Goal: Task Accomplishment & Management: Manage account settings

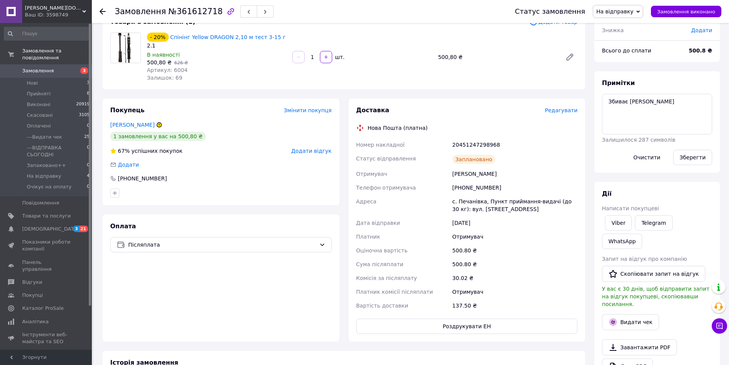
scroll to position [115, 0]
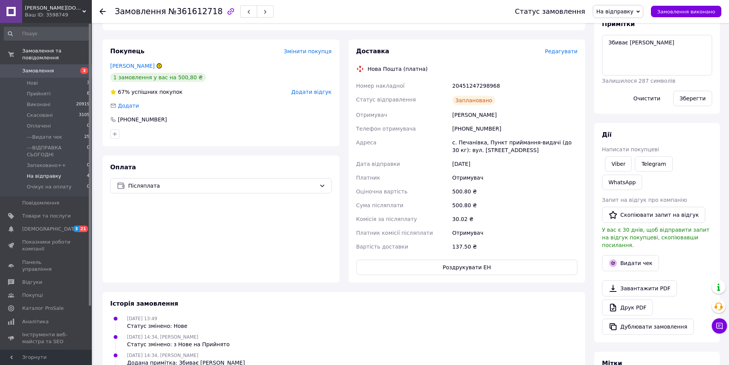
click at [50, 173] on span "На відправку" at bounding box center [44, 176] width 34 height 7
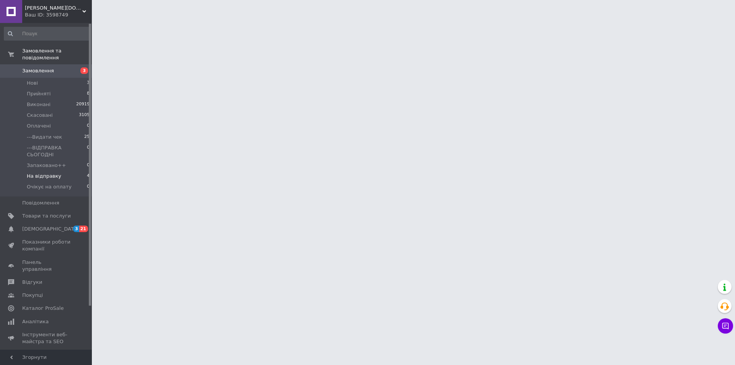
click at [51, 173] on span "На відправку" at bounding box center [44, 176] width 34 height 7
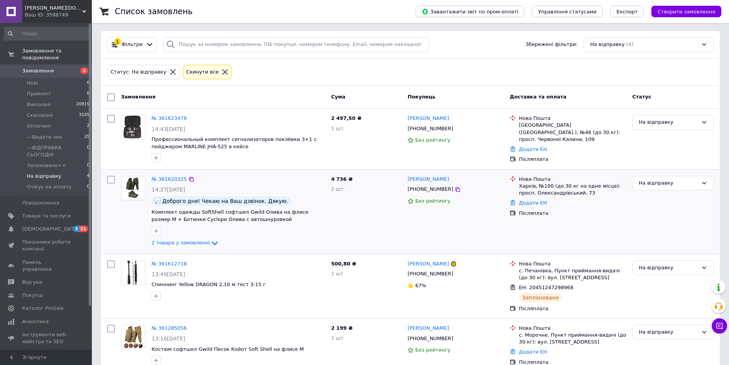
scroll to position [16, 0]
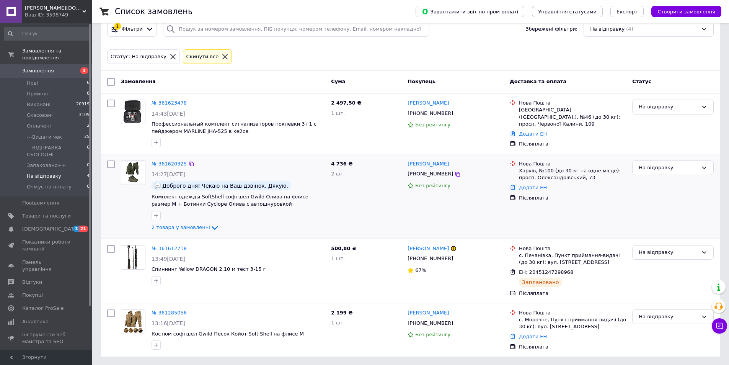
click at [187, 223] on div "2 товара у замовленні" at bounding box center [238, 227] width 173 height 9
click at [193, 221] on div "№ 361620325 14:27, 12.09.2025 Доброго дня! Чекаю на Ваш дзвінок. Дякую. Комплек…" at bounding box center [239, 196] width 180 height 78
click at [195, 227] on span "2 товара у замовленні" at bounding box center [181, 227] width 59 height 6
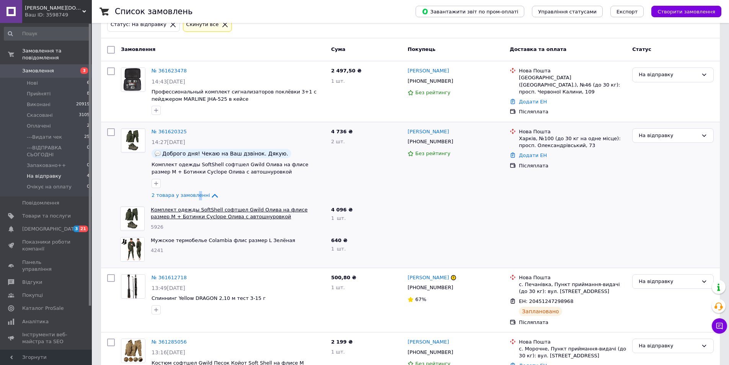
scroll to position [78, 0]
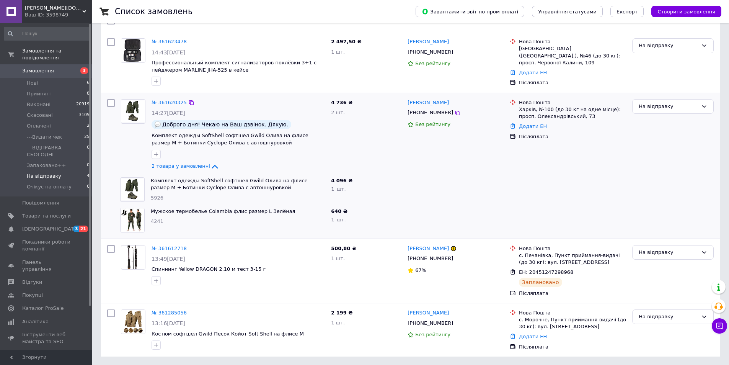
click at [210, 166] on icon at bounding box center [214, 166] width 9 height 9
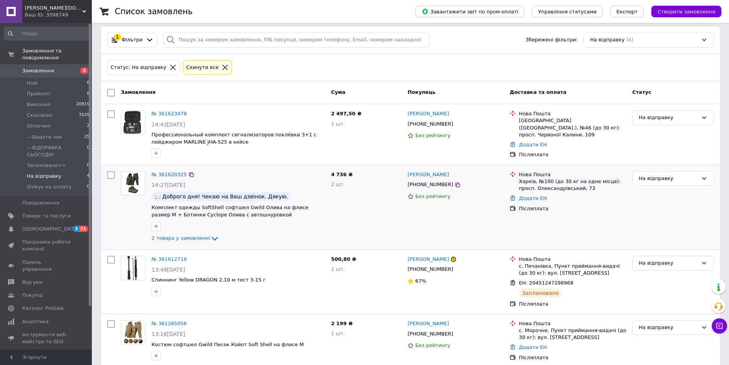
scroll to position [0, 0]
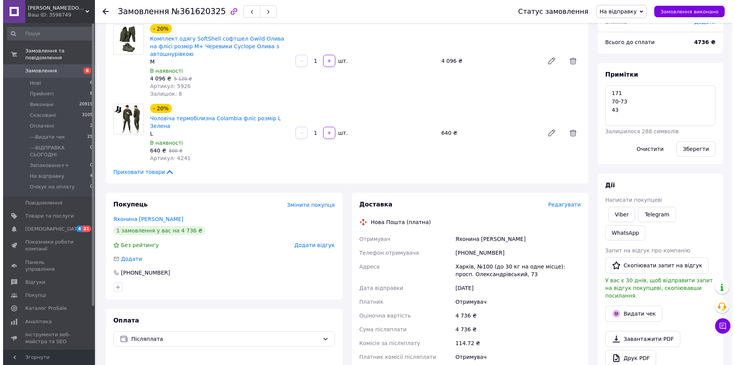
scroll to position [77, 0]
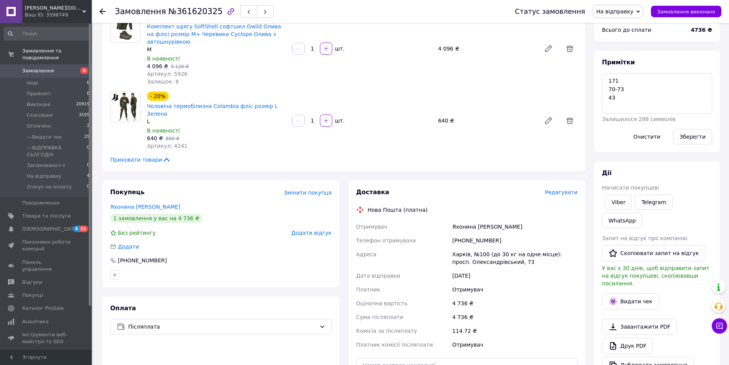
click at [571, 189] on span "Редагувати" at bounding box center [561, 192] width 33 height 6
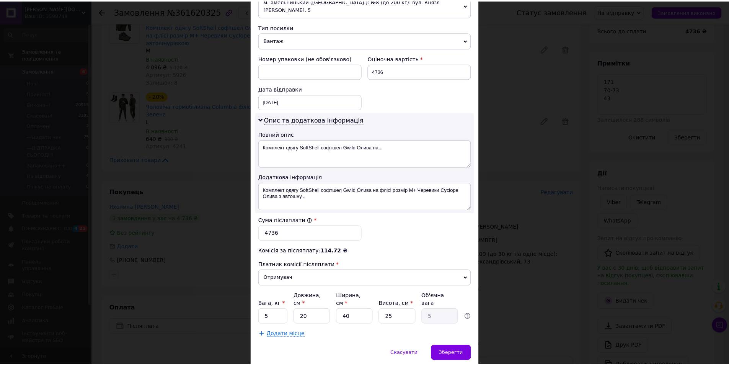
scroll to position [313, 0]
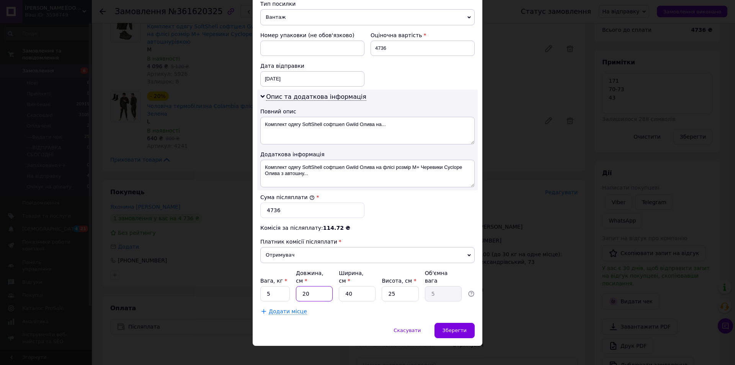
click at [300, 286] on input "20" at bounding box center [314, 293] width 37 height 15
type input "4"
type input "1"
type input "49"
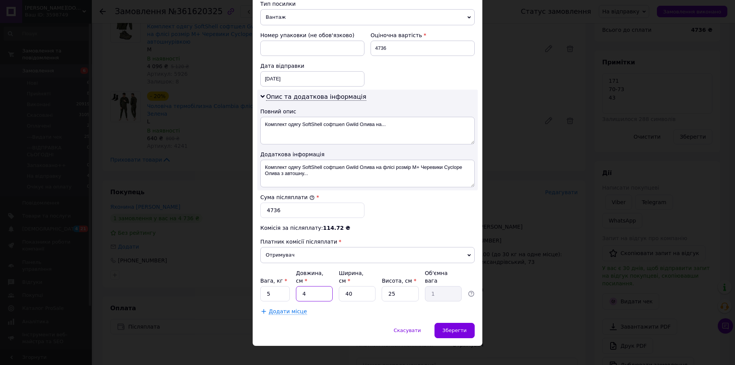
type input "12.25"
type input "49"
type input "2"
type input "0.61"
type input "28"
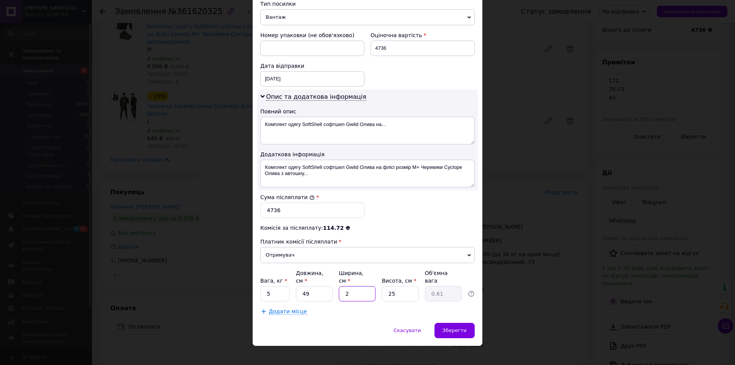
type input "8.57"
type input "28"
type input "2"
type input "0.69"
type input "24"
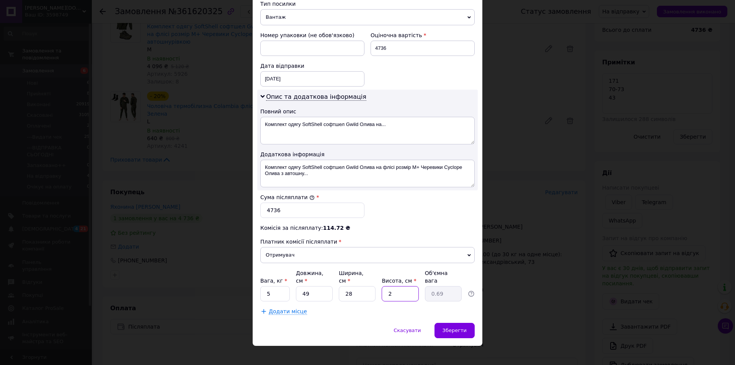
type input "8.23"
type input "24"
click at [273, 286] on input "5" at bounding box center [274, 293] width 29 height 15
type input "8.5"
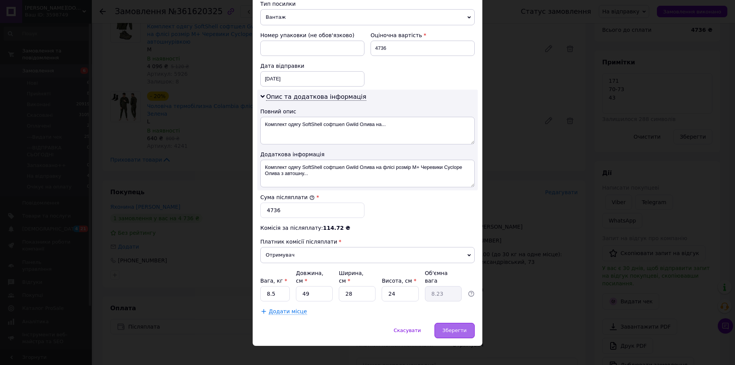
click at [446, 327] on span "Зберегти" at bounding box center [454, 330] width 24 height 6
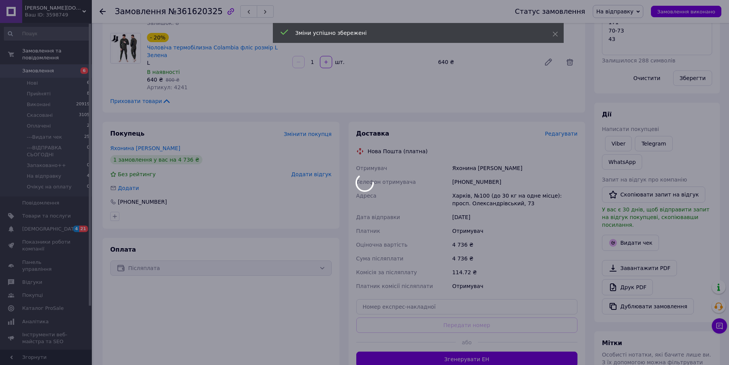
scroll to position [191, 0]
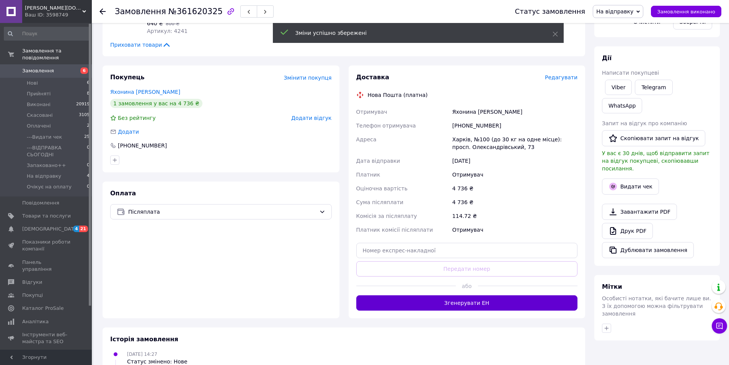
click at [436, 295] on button "Згенерувати ЕН" at bounding box center [467, 302] width 222 height 15
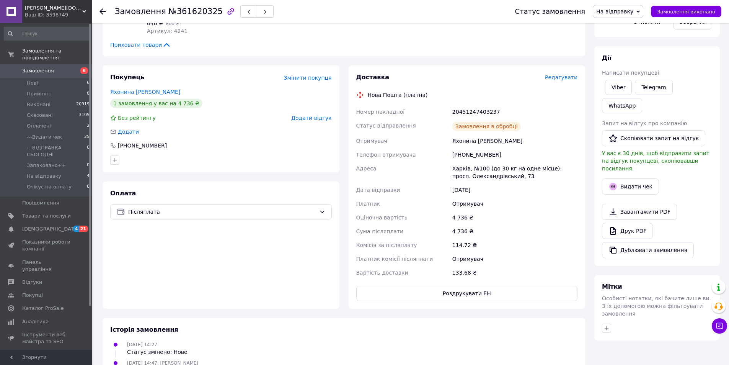
click at [448, 286] on button "Роздрукувати ЕН" at bounding box center [467, 293] width 222 height 15
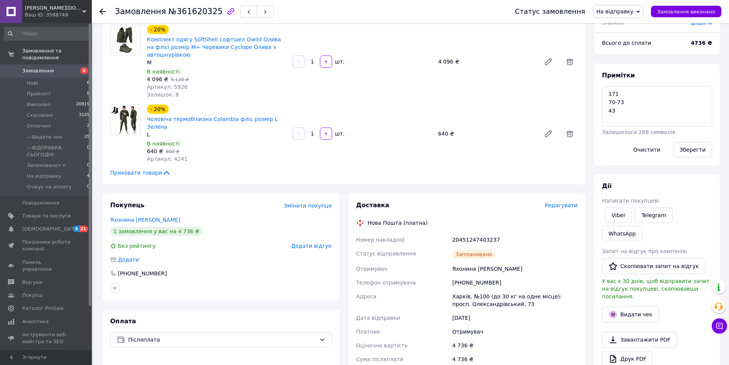
scroll to position [0, 0]
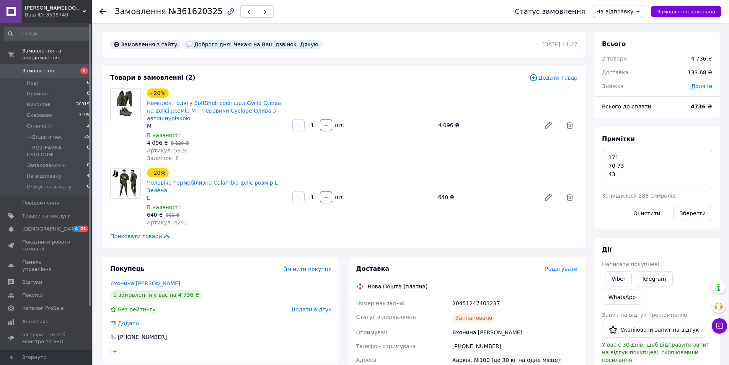
click at [643, 9] on span "На відправку" at bounding box center [618, 11] width 51 height 13
click at [625, 72] on li "---Видати чек" at bounding box center [628, 72] width 71 height 11
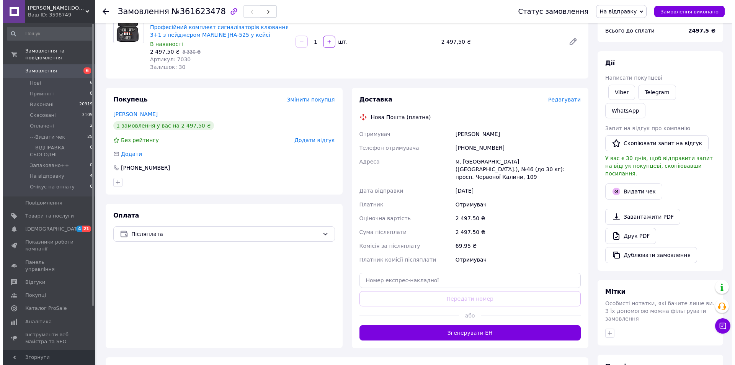
scroll to position [77, 0]
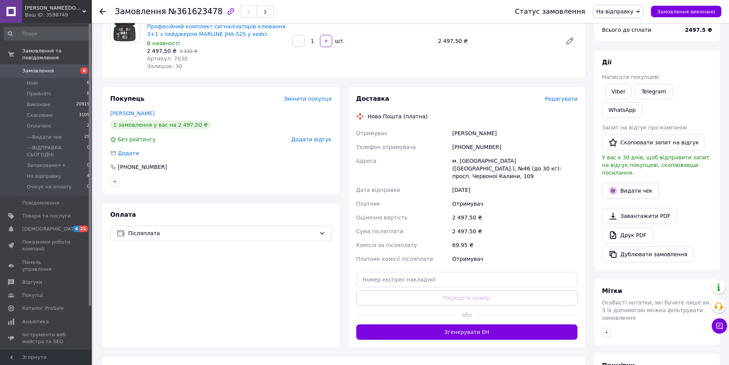
drag, startPoint x: 563, startPoint y: 102, endPoint x: 555, endPoint y: 98, distance: 9.3
click at [552, 100] on span "Редагувати" at bounding box center [561, 99] width 33 height 6
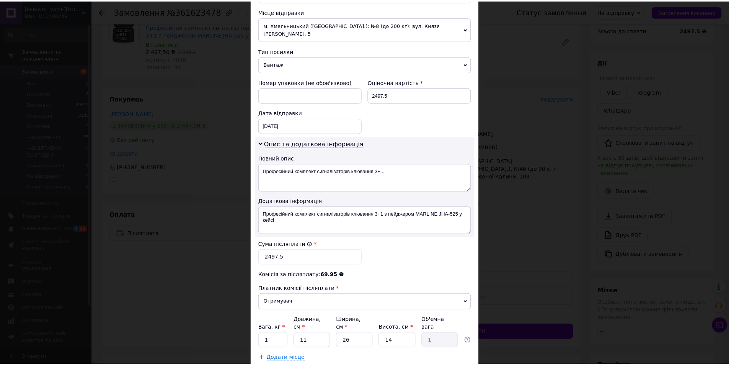
scroll to position [313, 0]
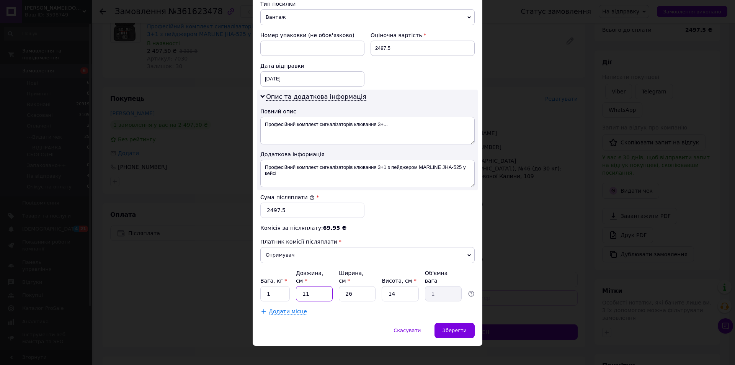
click at [318, 289] on input "11" at bounding box center [314, 293] width 37 height 15
type input "3"
type input "0.27"
type input "32"
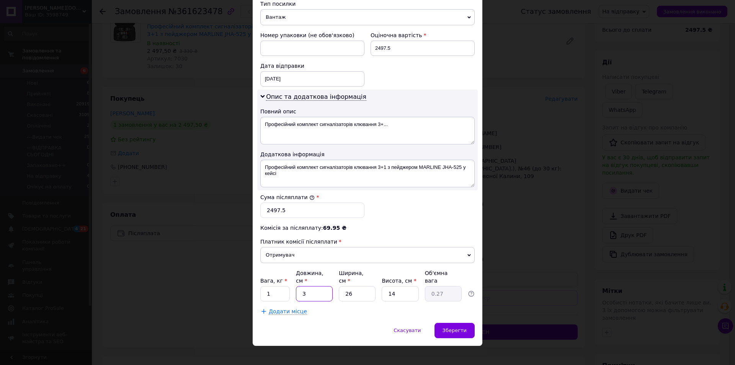
type input "2.91"
type input "32"
type input "2"
type input "0.22"
type input "22"
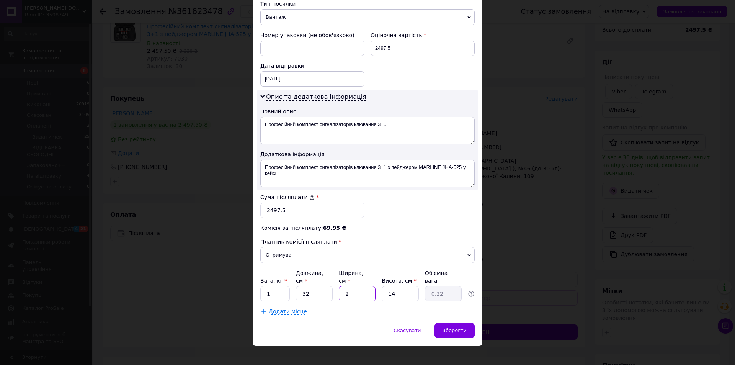
type input "2.46"
type input "22"
type input "6"
type input "1.06"
type input "6"
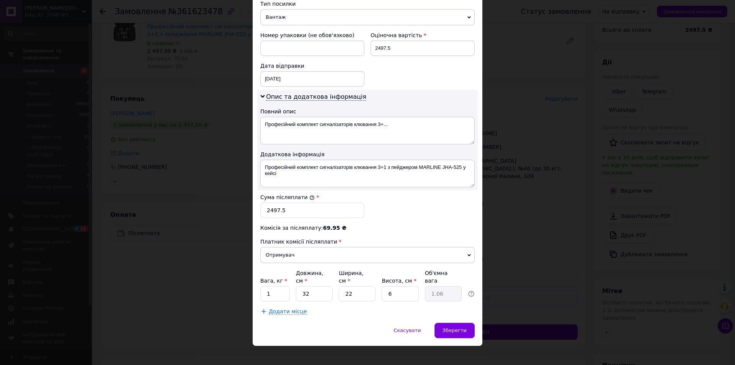
click at [356, 307] on div "Додати місце" at bounding box center [367, 311] width 214 height 8
click at [277, 287] on input "1" at bounding box center [274, 293] width 29 height 15
type input "1.2"
click at [450, 327] on span "Зберегти" at bounding box center [454, 330] width 24 height 6
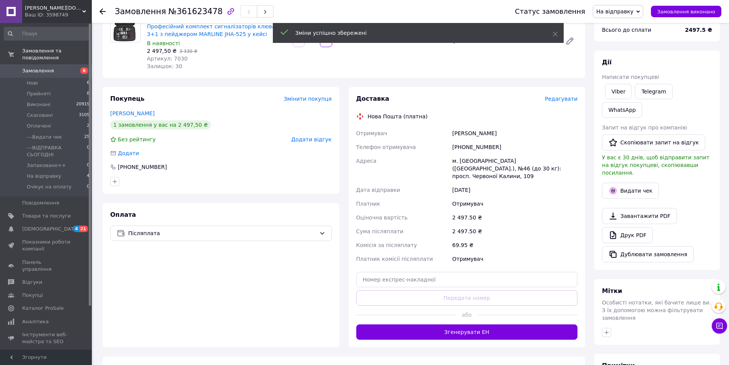
click at [483, 337] on div "Доставка Редагувати Нова Пошта (платна) Отримувач Коваль Роман Телефон отримува…" at bounding box center [467, 217] width 237 height 260
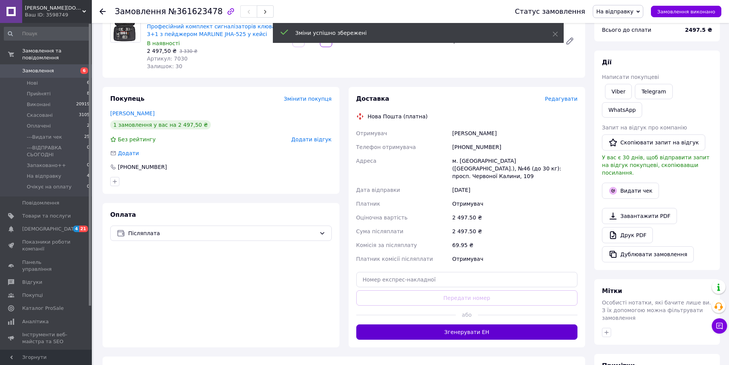
click at [480, 324] on button "Згенерувати ЕН" at bounding box center [467, 331] width 222 height 15
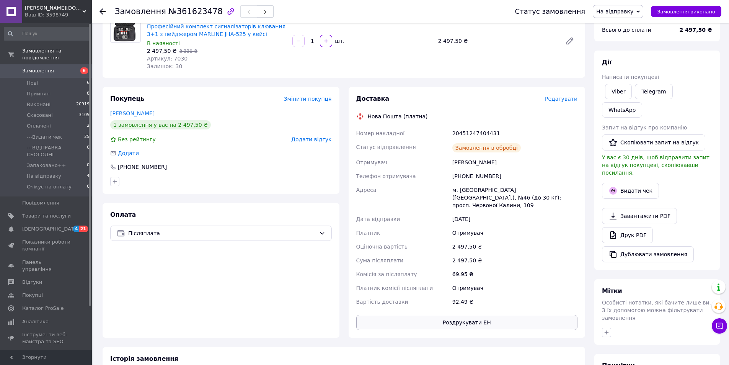
click at [457, 316] on button "Роздрукувати ЕН" at bounding box center [467, 322] width 222 height 15
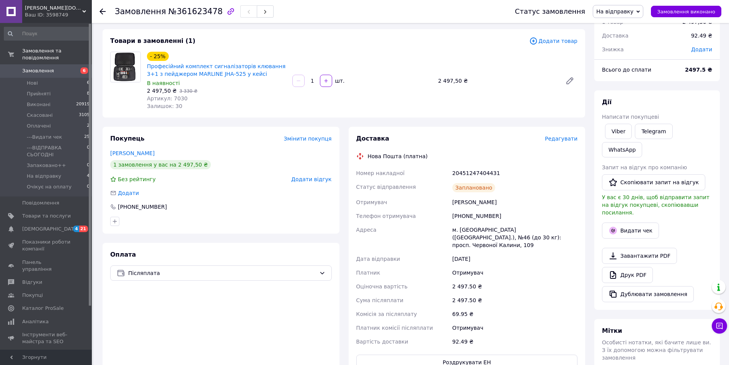
scroll to position [0, 0]
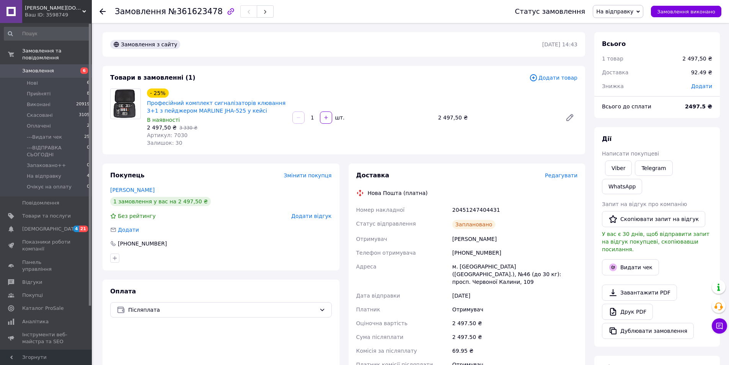
click at [614, 7] on span "На відправку" at bounding box center [618, 11] width 51 height 13
click at [618, 73] on li "---Видати чек" at bounding box center [628, 72] width 71 height 11
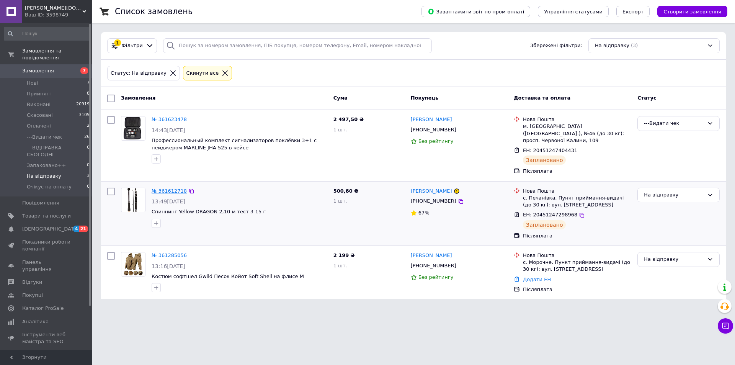
drag, startPoint x: 176, startPoint y: 179, endPoint x: 173, endPoint y: 184, distance: 5.3
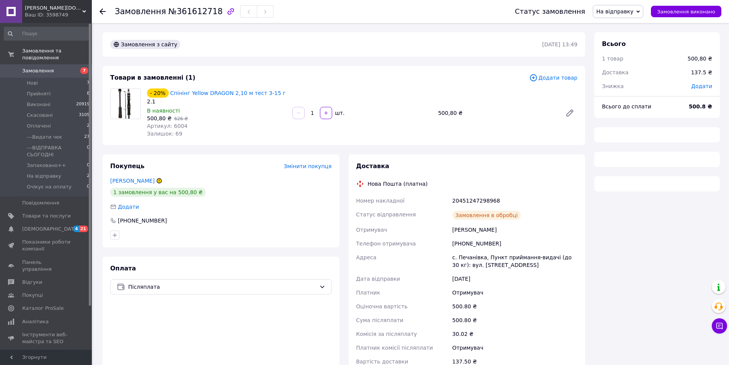
click at [633, 9] on span "На відправку" at bounding box center [614, 11] width 37 height 6
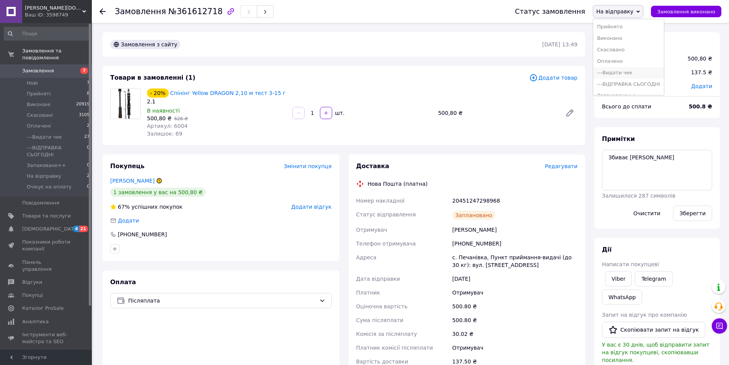
click at [639, 67] on li "---Видати чек" at bounding box center [628, 72] width 71 height 11
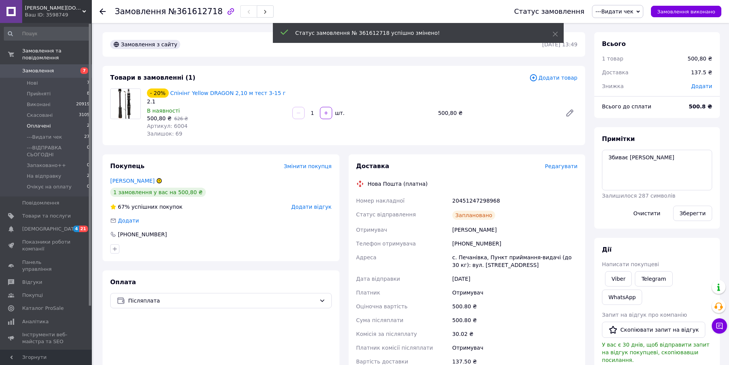
click at [42, 122] on span "Оплачені" at bounding box center [39, 125] width 24 height 7
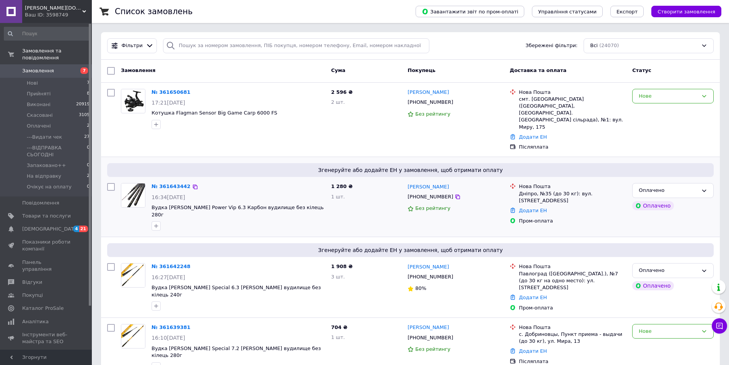
drag, startPoint x: 171, startPoint y: 169, endPoint x: 144, endPoint y: 162, distance: 27.7
drag, startPoint x: 144, startPoint y: 162, endPoint x: 137, endPoint y: 149, distance: 14.8
click at [137, 163] on div "Згенеруйте або додайте ЕН у замовлення, щоб отримати оплату" at bounding box center [410, 170] width 607 height 14
click at [40, 173] on span "На відправку" at bounding box center [44, 176] width 34 height 7
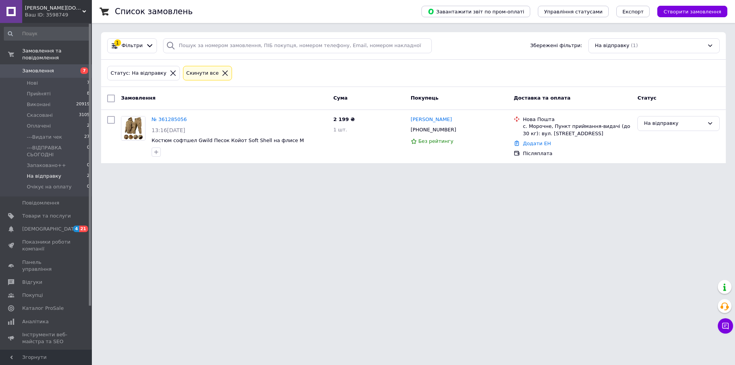
click at [291, 172] on html "Rybka.in.ua Ваш ID: 3598749 Сайт Rybka.in.ua Кабінет покупця Перевірити стан си…" at bounding box center [367, 86] width 735 height 172
click at [33, 34] on input at bounding box center [47, 34] width 87 height 14
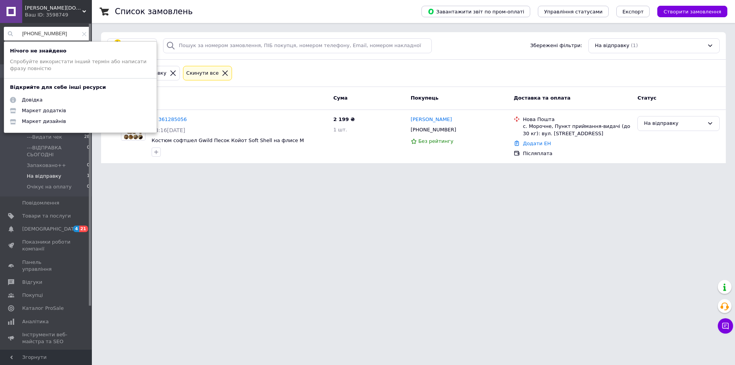
click at [84, 31] on input "[PHONE_NUMBER]" at bounding box center [47, 34] width 87 height 14
type input "[PHONE_NUMBER]"
click at [83, 32] on icon at bounding box center [84, 34] width 5 height 5
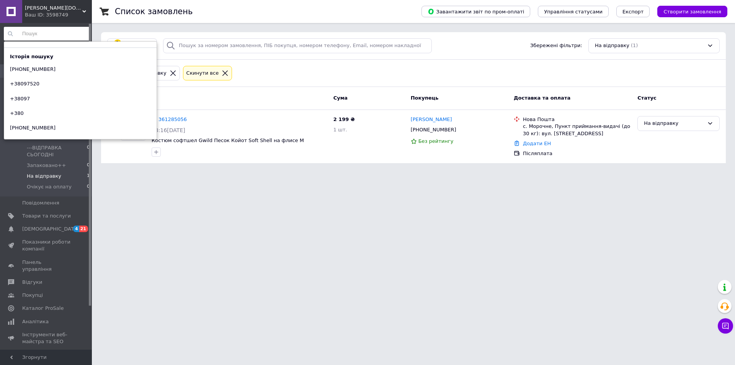
click at [74, 35] on input at bounding box center [47, 34] width 87 height 14
click at [78, 5] on span "[PERSON_NAME][DOMAIN_NAME]" at bounding box center [53, 8] width 57 height 7
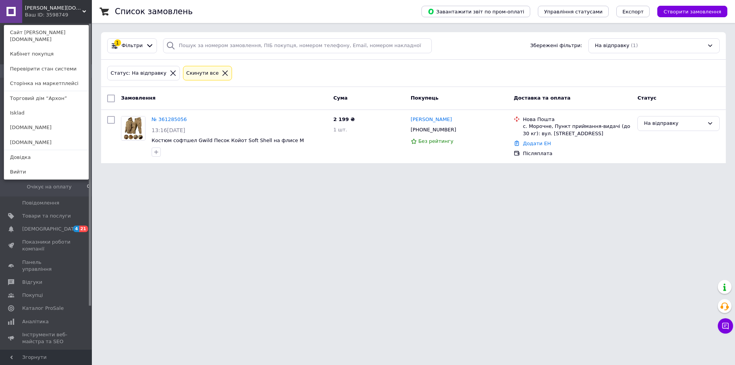
click at [152, 172] on html "[PERSON_NAME][DOMAIN_NAME] Ваш ID: 3598749 Сайт [PERSON_NAME][DOMAIN_NAME] Кабі…" at bounding box center [367, 86] width 735 height 172
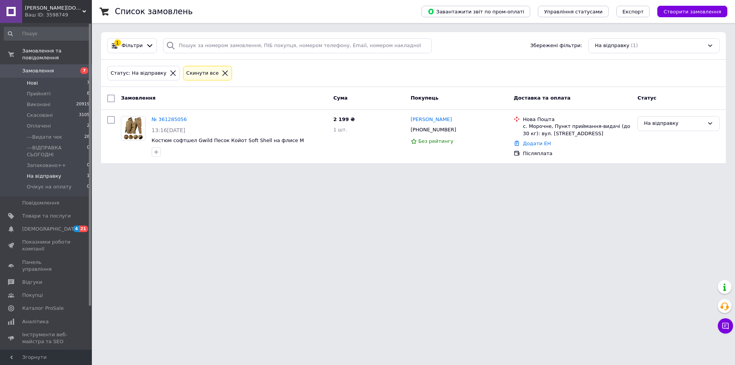
click at [50, 78] on li "Нові 7" at bounding box center [47, 83] width 94 height 11
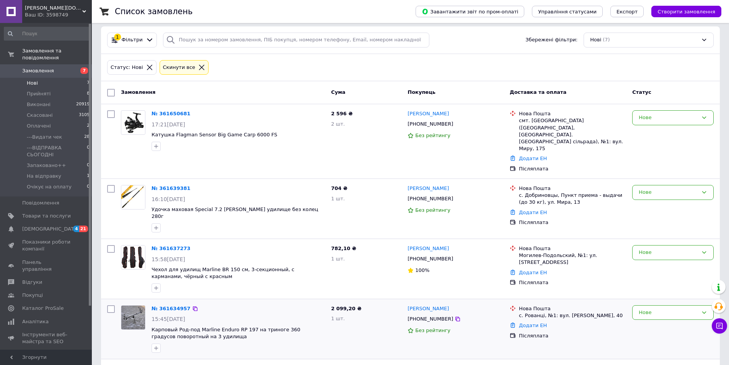
scroll to position [153, 0]
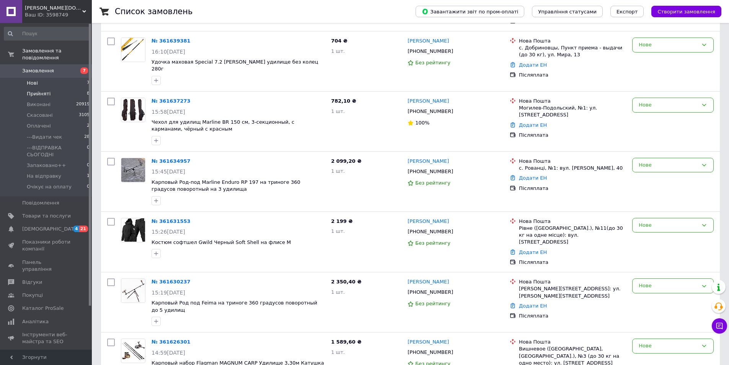
click at [43, 90] on span "Прийняті" at bounding box center [39, 93] width 24 height 7
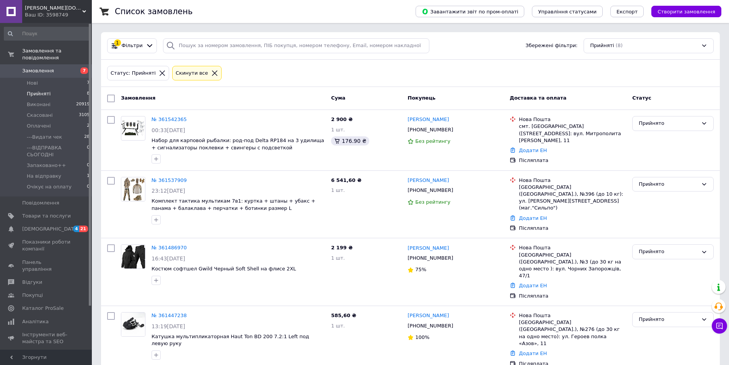
click at [94, 10] on div "Список замовлень Завантажити звіт по пром-оплаті Управління статусами Експорт С…" at bounding box center [410, 11] width 637 height 23
drag, startPoint x: 91, startPoint y: 8, endPoint x: 72, endPoint y: 12, distance: 19.1
click at [90, 8] on div "[PERSON_NAME][DOMAIN_NAME] Ваш ID: 3598749" at bounding box center [57, 11] width 70 height 23
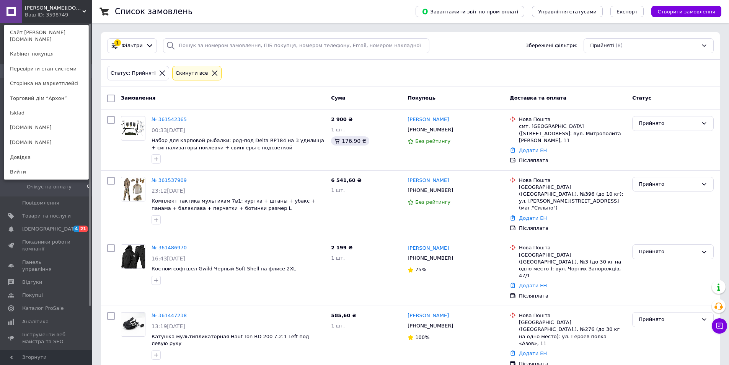
click at [80, 9] on div "[PERSON_NAME][DOMAIN_NAME] Ваш ID: 3598749 Сайт [PERSON_NAME][DOMAIN_NAME] Кабі…" at bounding box center [46, 11] width 92 height 23
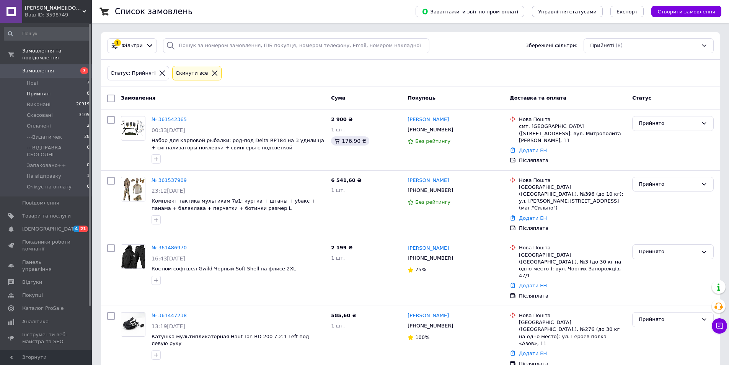
click at [77, 9] on span "[PERSON_NAME][DOMAIN_NAME]" at bounding box center [53, 8] width 57 height 7
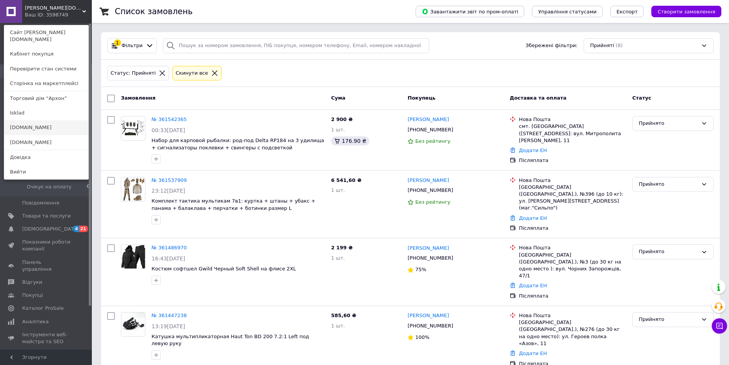
click at [33, 122] on link "[DOMAIN_NAME]" at bounding box center [46, 127] width 84 height 15
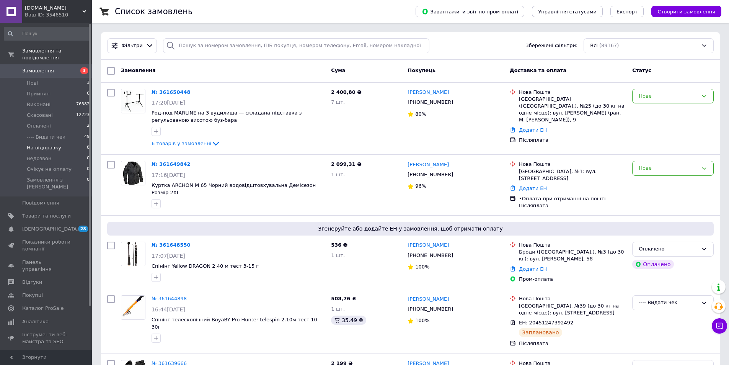
click at [43, 144] on span "На відправку" at bounding box center [44, 147] width 34 height 7
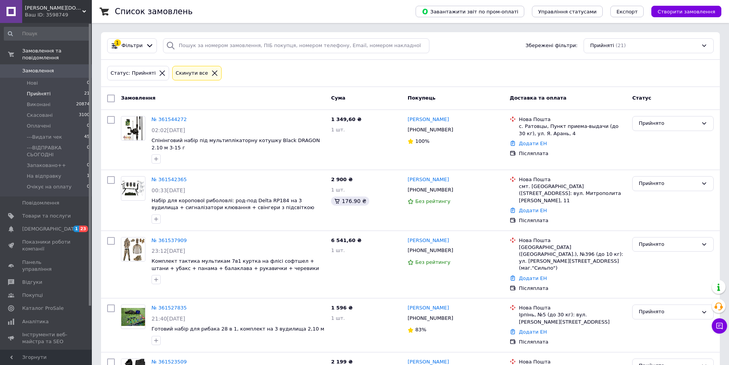
click at [52, 16] on div "Ваш ID: 3598749" at bounding box center [58, 14] width 67 height 7
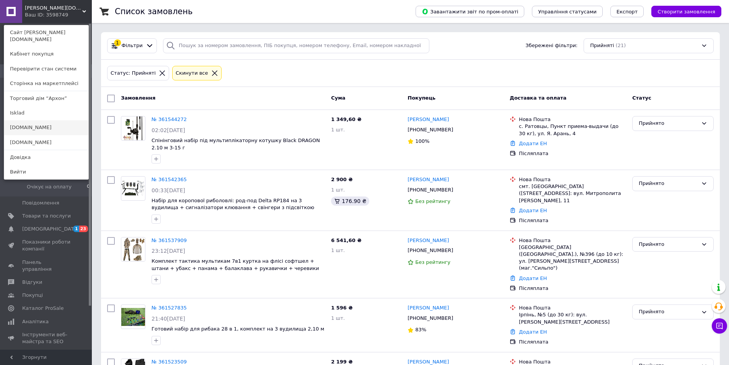
click at [34, 124] on link "[DOMAIN_NAME]" at bounding box center [46, 127] width 84 height 15
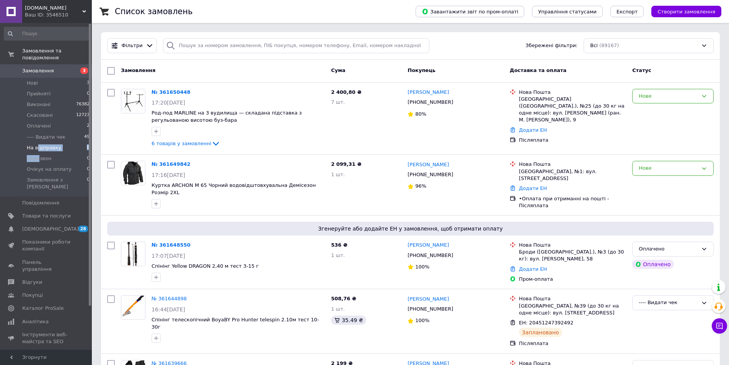
drag, startPoint x: 37, startPoint y: 150, endPoint x: 37, endPoint y: 137, distance: 12.6
click at [37, 137] on ul "Нові 3 Прийняті 0 Виконані 76382 Скасовані 12723 Оплачені 2 ---- Видати чек 49 …" at bounding box center [47, 137] width 94 height 119
click at [38, 144] on span "На відправку" at bounding box center [44, 147] width 34 height 7
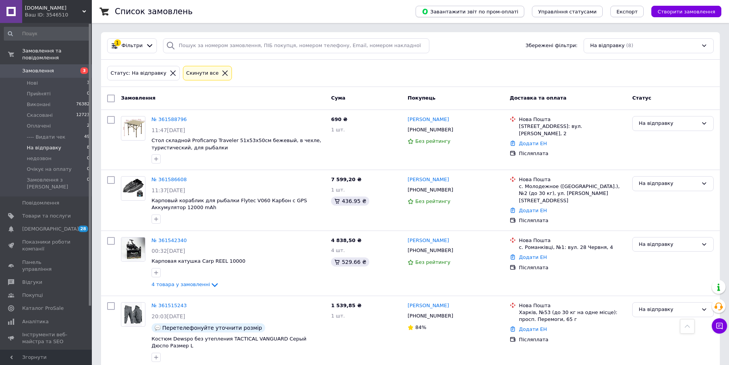
scroll to position [194, 0]
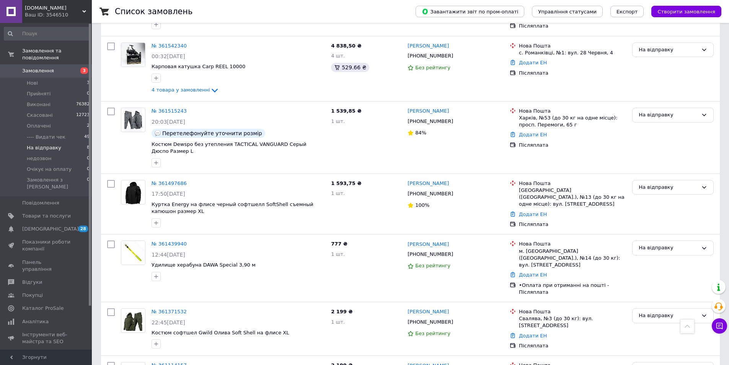
click link "№ 361497686" at bounding box center [169, 183] width 35 height 6
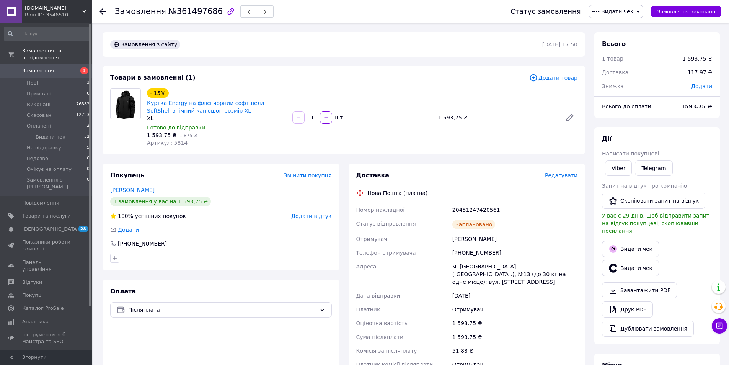
click at [63, 7] on span "[DOMAIN_NAME]" at bounding box center [53, 8] width 57 height 7
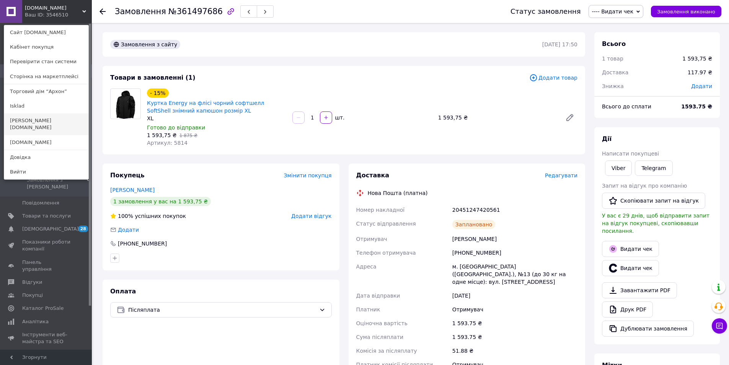
click at [26, 117] on link "[PERSON_NAME][DOMAIN_NAME]" at bounding box center [46, 123] width 84 height 21
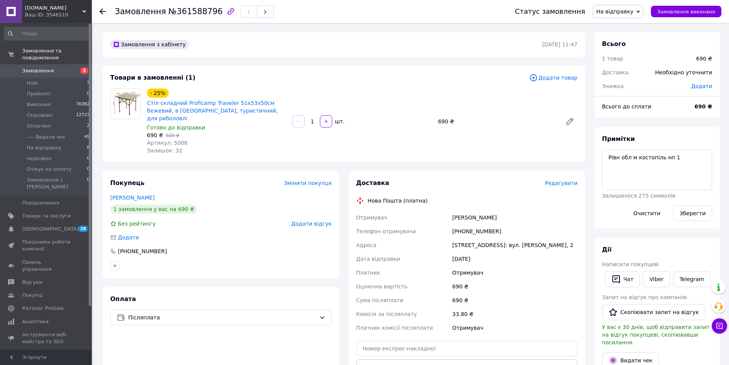
click at [558, 180] on span "Редагувати" at bounding box center [561, 183] width 33 height 6
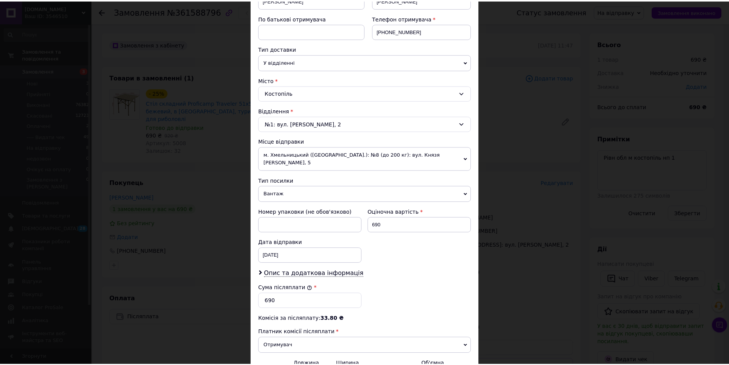
scroll to position [227, 0]
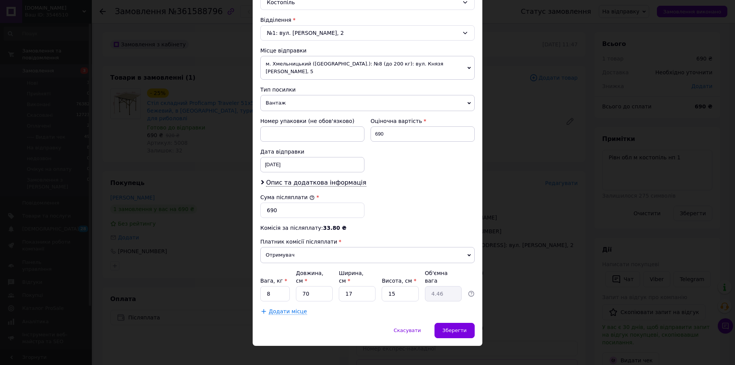
click at [296, 308] on span "Додати місце" at bounding box center [288, 311] width 38 height 7
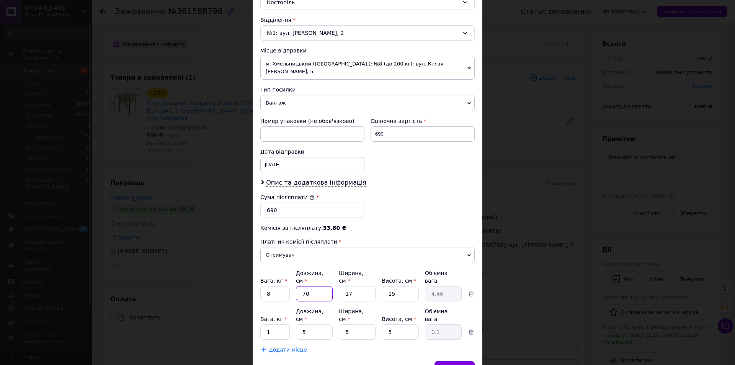
click at [298, 288] on input "70" at bounding box center [314, 293] width 37 height 15
type input "5"
type input "0.32"
type input "52"
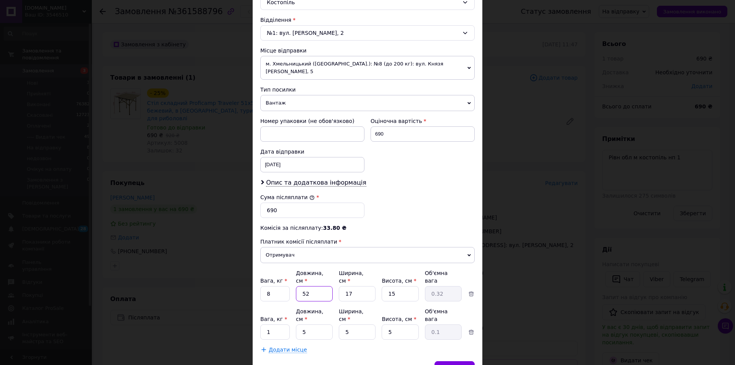
type input "3.32"
type input "52"
type input "2"
type input "0.39"
type input "26"
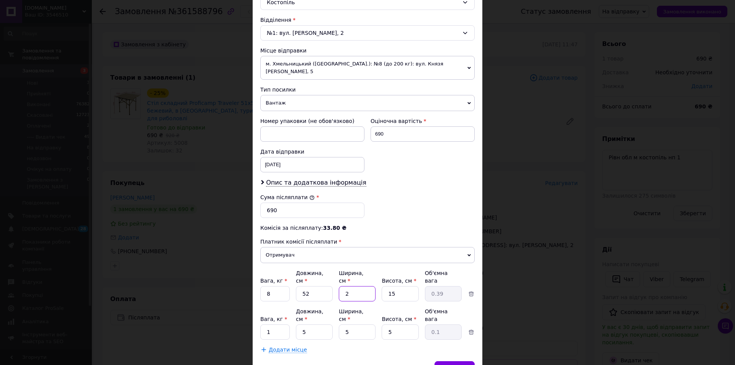
type input "5.07"
type input "26"
type input "1"
type input "0.34"
type input "17"
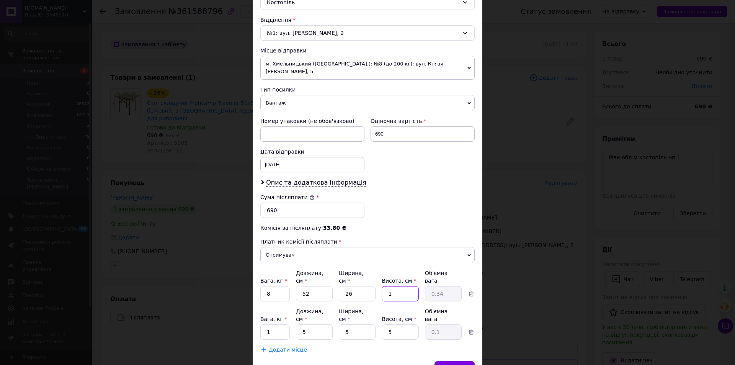
type input "5.75"
type input "17"
click at [339, 343] on div "Спосіб доставки Нова Пошта (платна) Платник Отримувач Відправник Прізвище отрим…" at bounding box center [368, 92] width 230 height 538
click at [468, 328] on icon at bounding box center [471, 331] width 7 height 7
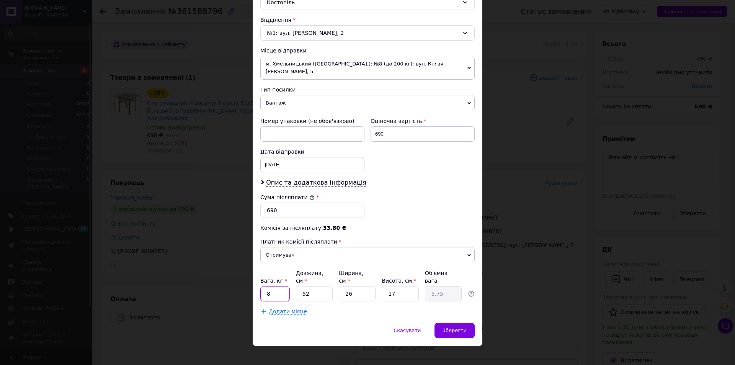
click at [284, 286] on input "8" at bounding box center [274, 293] width 29 height 15
type input "6"
click at [437, 323] on div "Скасувати   Зберегти" at bounding box center [368, 334] width 230 height 23
click at [448, 327] on span "Зберегти" at bounding box center [454, 330] width 24 height 6
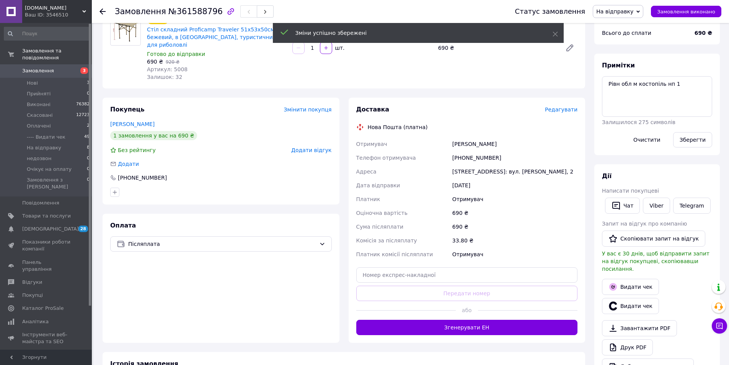
scroll to position [77, 0]
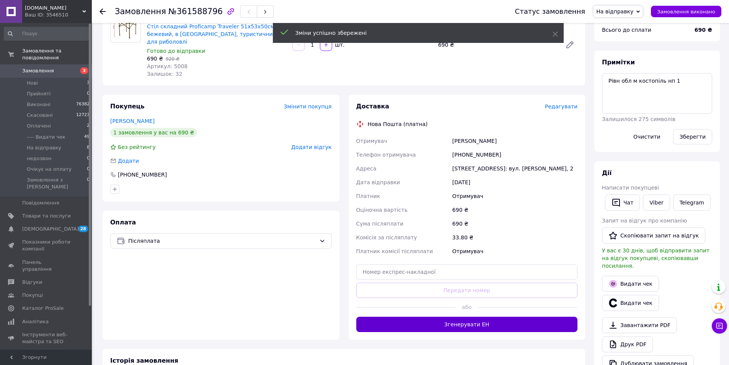
click at [463, 317] on button "Згенерувати ЕН" at bounding box center [467, 324] width 222 height 15
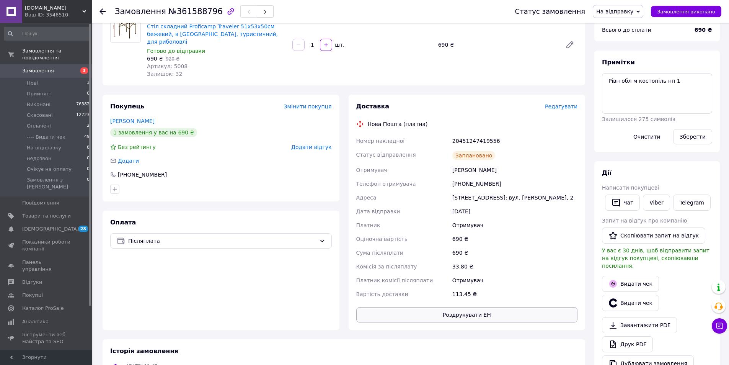
click at [482, 307] on button "Роздрукувати ЕН" at bounding box center [467, 314] width 222 height 15
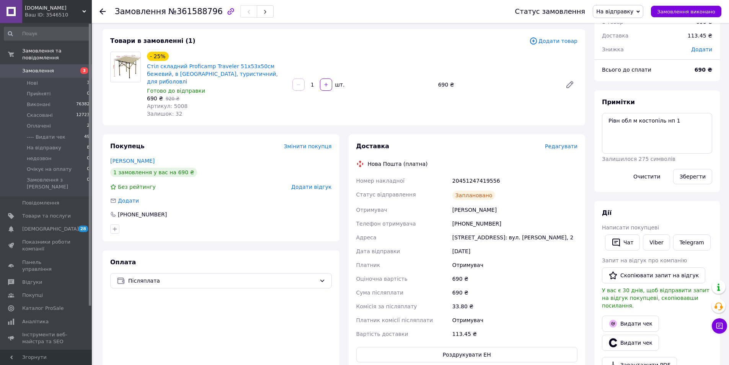
scroll to position [0, 0]
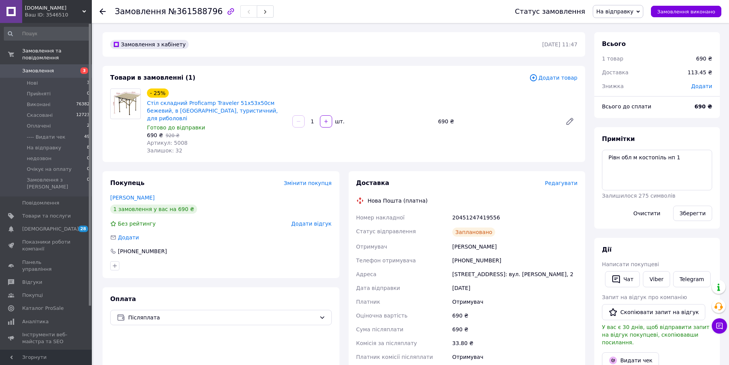
click at [632, 20] on div "Статус замовлення На відправку Прийнято Виконано Скасовано Оплачено ---- Видати…" at bounding box center [611, 11] width 222 height 23
click at [631, 15] on span "На відправку" at bounding box center [614, 11] width 37 height 6
click at [637, 71] on li "---- Видати чек" at bounding box center [619, 72] width 52 height 11
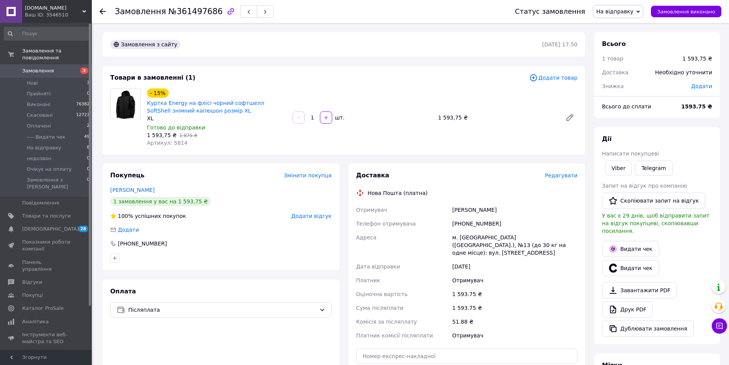
click at [567, 175] on span "Редагувати" at bounding box center [561, 175] width 33 height 6
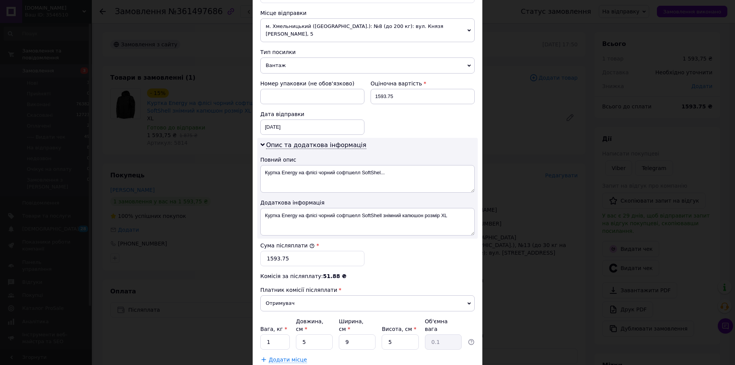
scroll to position [268, 0]
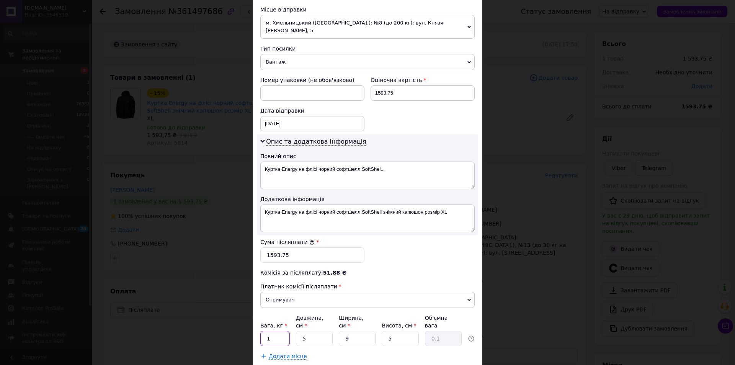
click at [262, 331] on input "1" at bounding box center [274, 338] width 29 height 15
click at [263, 331] on input "1" at bounding box center [274, 338] width 29 height 15
type input "4"
click at [324, 333] on input "5" at bounding box center [314, 338] width 37 height 15
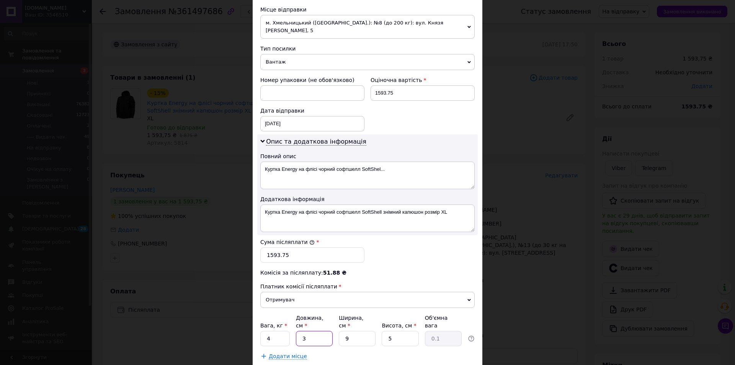
type input "30"
type input "0.34"
type input "30"
type input "2"
type input "0.1"
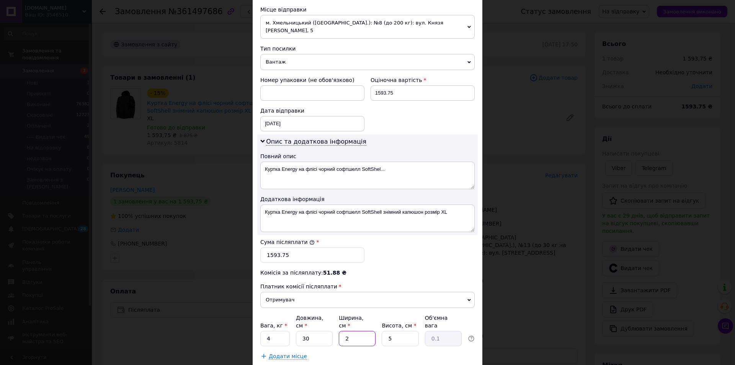
type input "20"
type input "0.75"
type input "20"
type input "1"
type input "0.15"
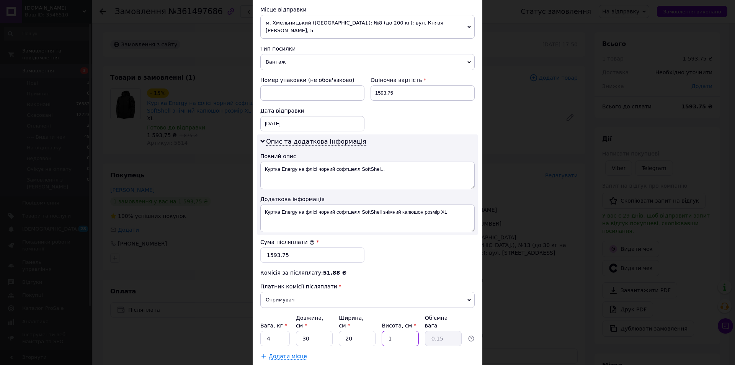
type input "10"
type input "1.5"
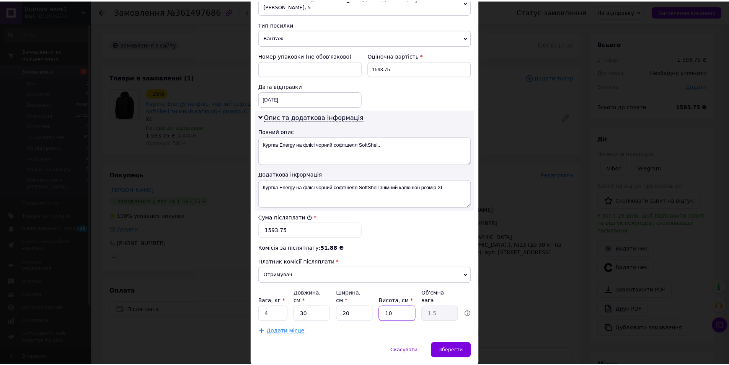
scroll to position [306, 0]
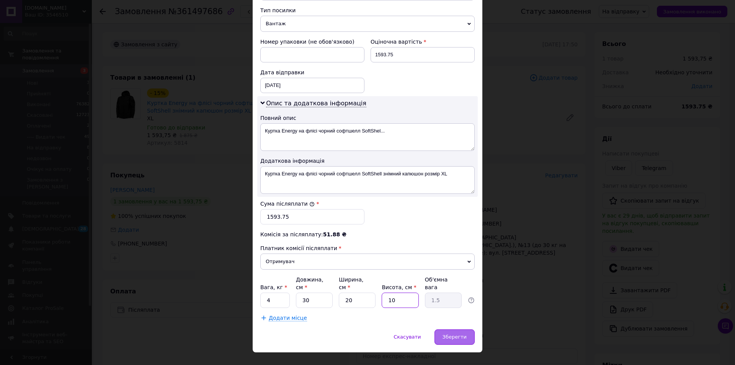
type input "10"
click at [461, 334] on span "Зберегти" at bounding box center [454, 337] width 24 height 6
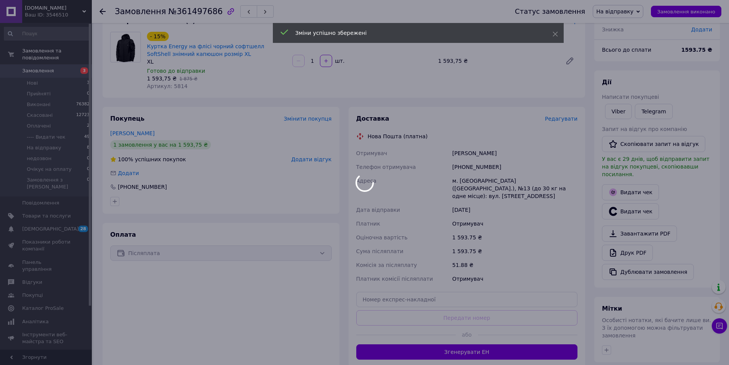
scroll to position [153, 0]
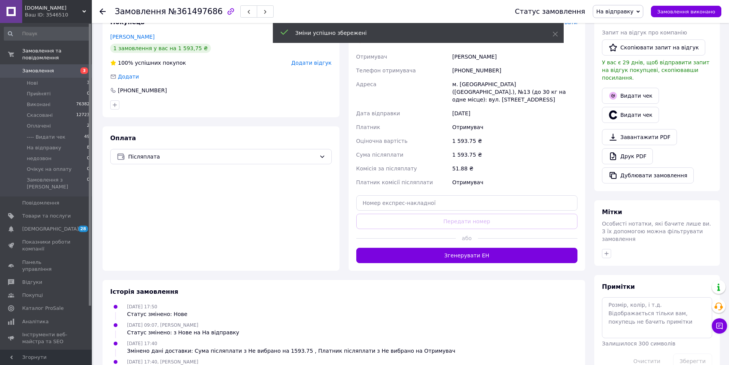
click at [462, 248] on button "Згенерувати ЕН" at bounding box center [467, 255] width 222 height 15
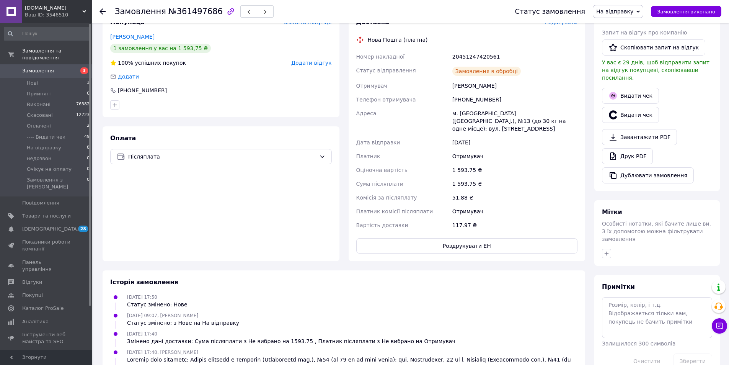
click at [464, 227] on div "Доставка Редагувати Нова Пошта (платна) Номер накладної 20451247420561 Статус в…" at bounding box center [467, 135] width 222 height 235
click at [468, 238] on button "Роздрукувати ЕН" at bounding box center [467, 245] width 222 height 15
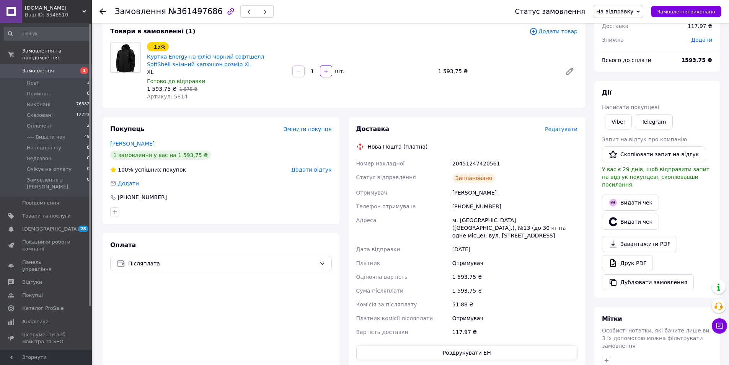
scroll to position [0, 0]
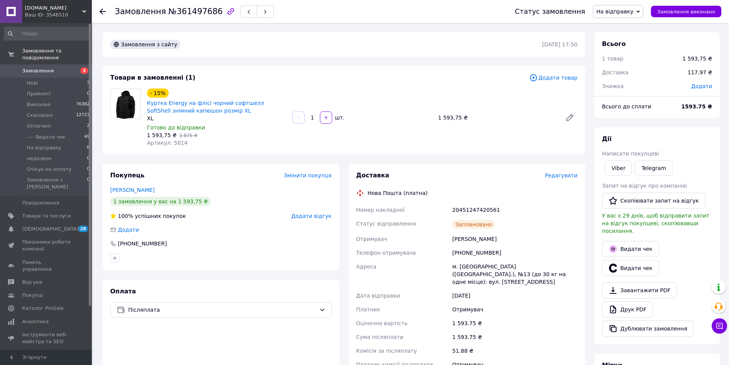
click at [622, 11] on span "На відправку" at bounding box center [614, 11] width 37 height 6
click at [629, 73] on li "---- Видати чек" at bounding box center [619, 72] width 52 height 11
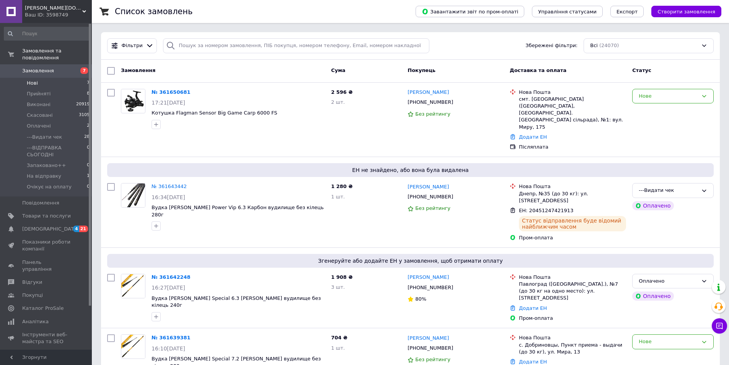
click at [47, 78] on li "Нові 7" at bounding box center [47, 83] width 94 height 11
